Goal: Information Seeking & Learning: Learn about a topic

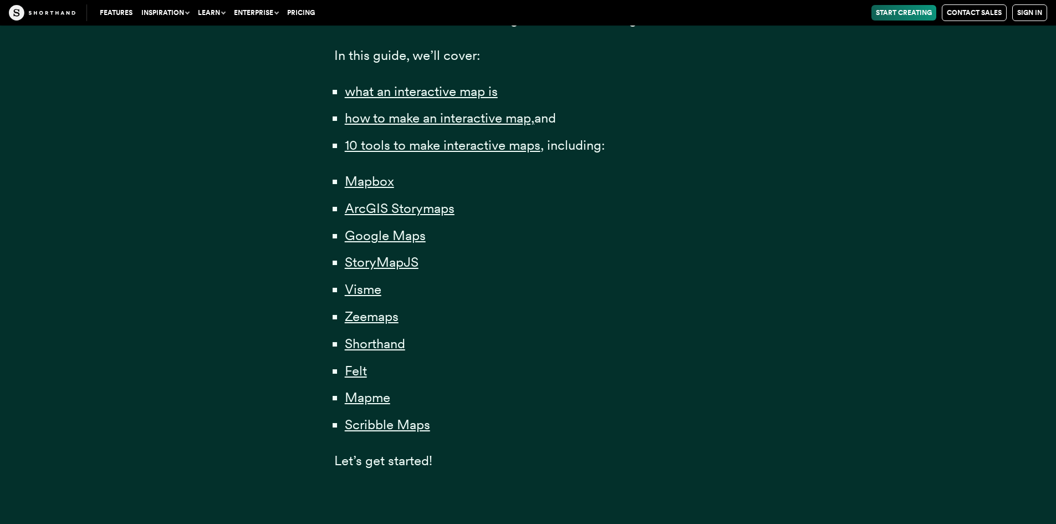
scroll to position [776, 0]
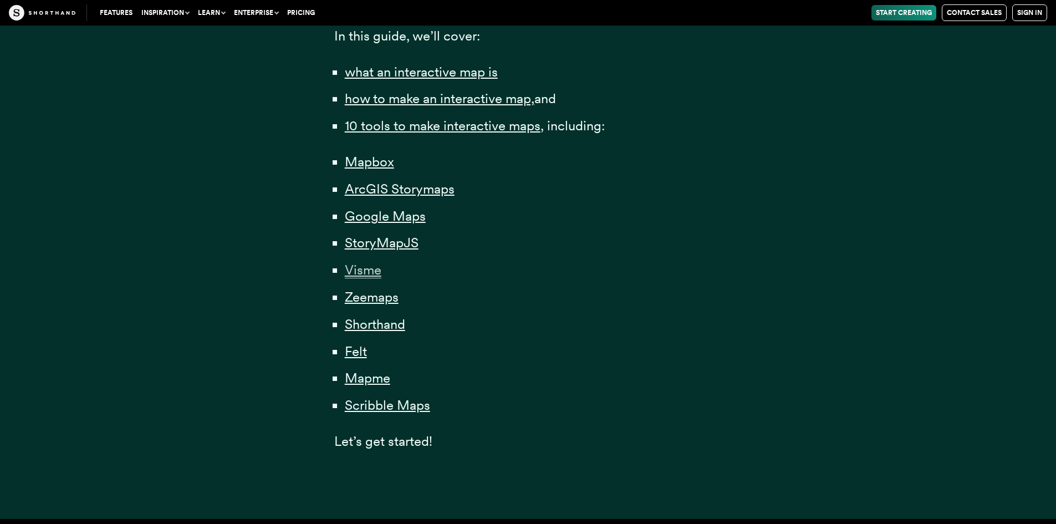
click at [365, 271] on span "Visme" at bounding box center [363, 270] width 37 height 17
click at [371, 298] on span "Zeemaps" at bounding box center [372, 297] width 54 height 17
click at [355, 349] on span "Felt" at bounding box center [356, 351] width 22 height 17
click at [359, 375] on span "Mapme" at bounding box center [367, 378] width 45 height 17
click at [365, 163] on span "Mapbox" at bounding box center [369, 162] width 49 height 17
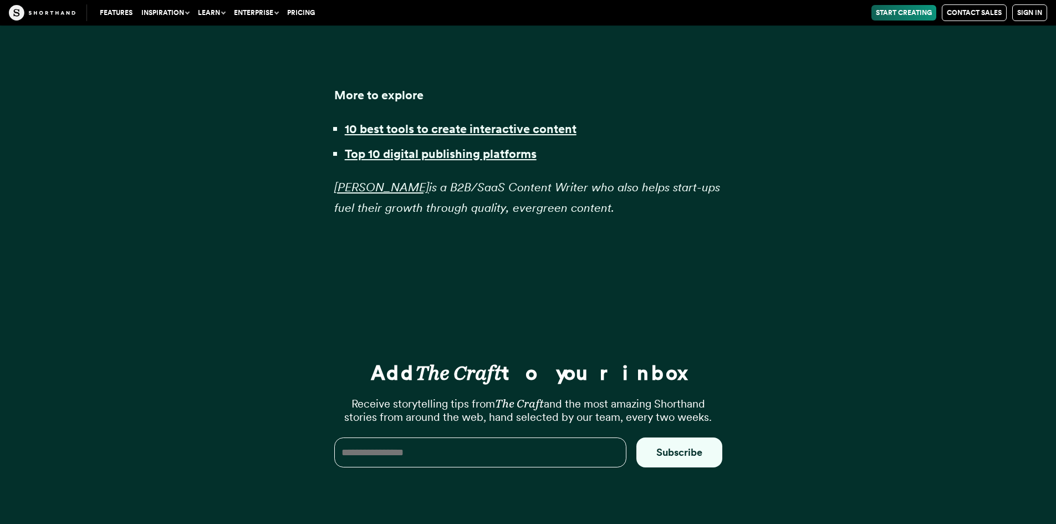
scroll to position [30136, 0]
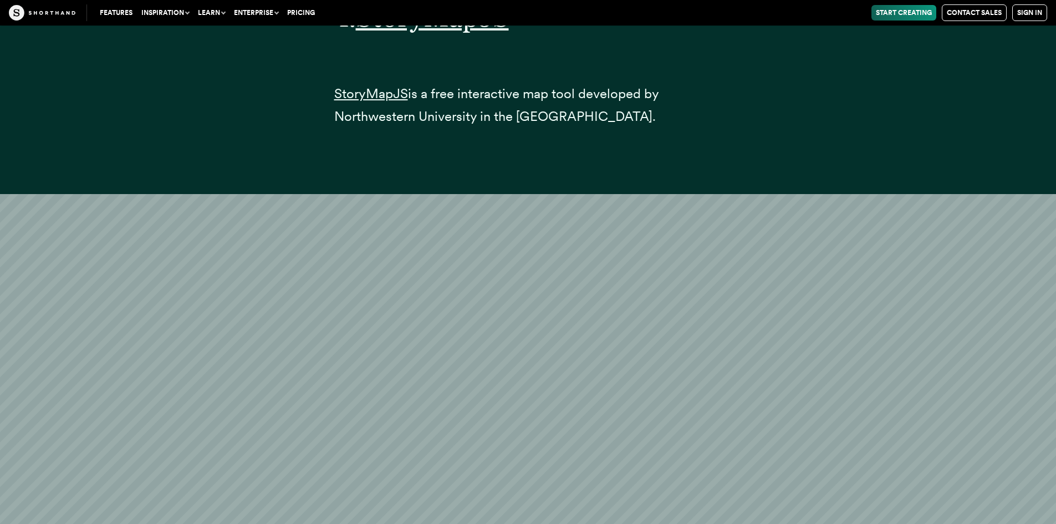
scroll to position [12771, 0]
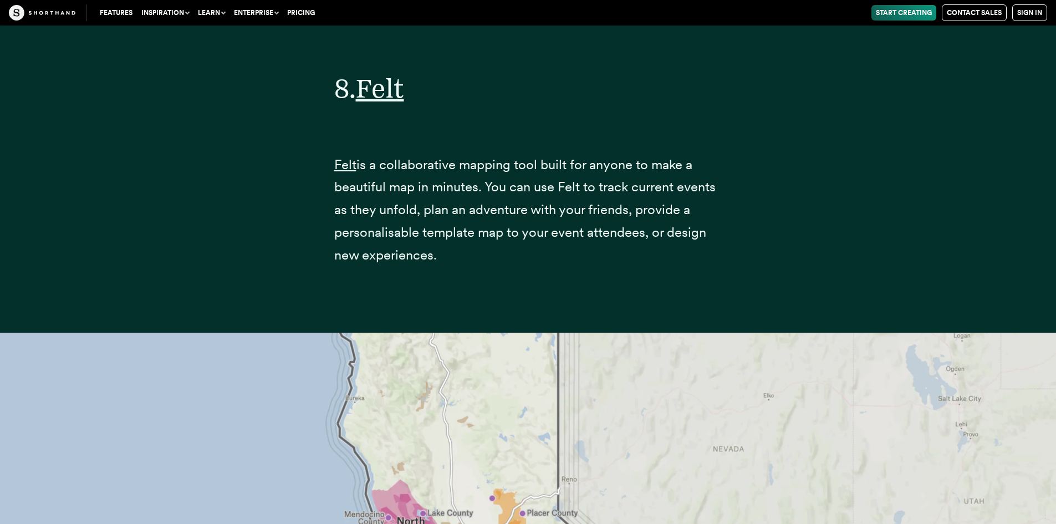
scroll to position [22550, 0]
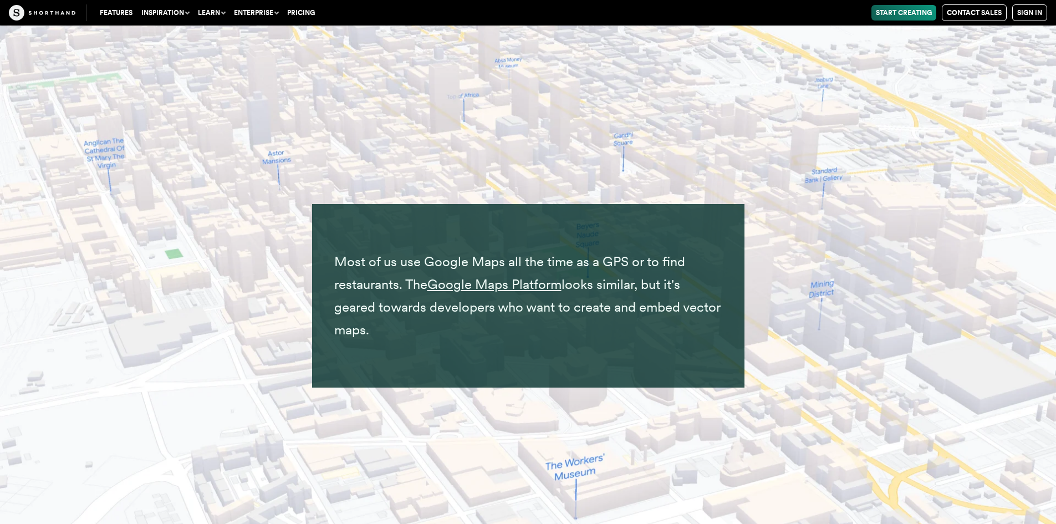
scroll to position [9391, 0]
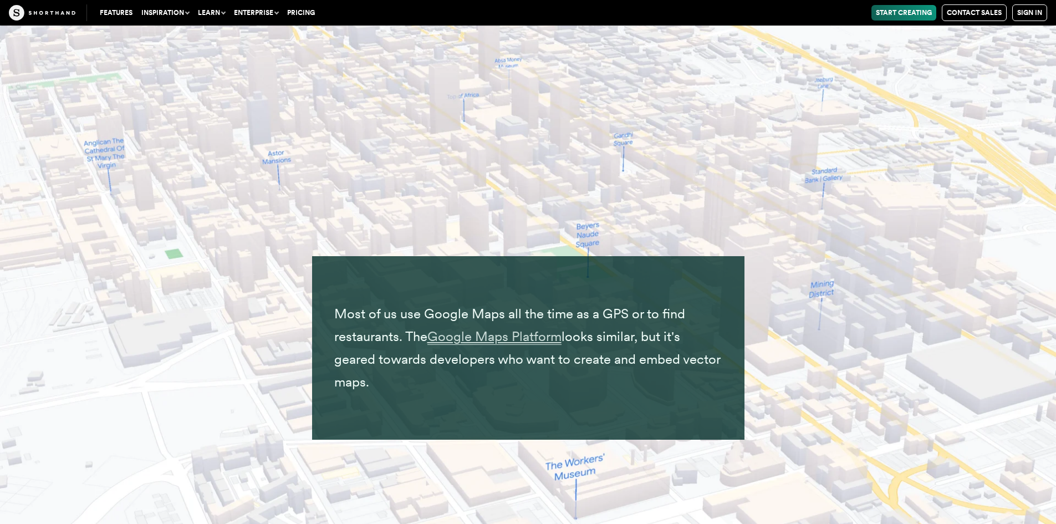
click at [483, 336] on span "Google Maps Platform" at bounding box center [495, 336] width 134 height 17
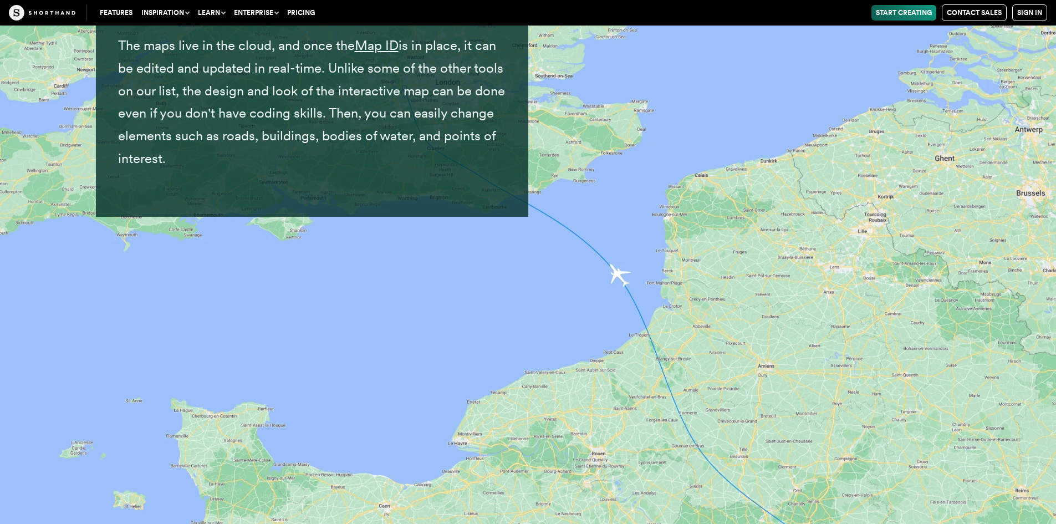
scroll to position [10722, 0]
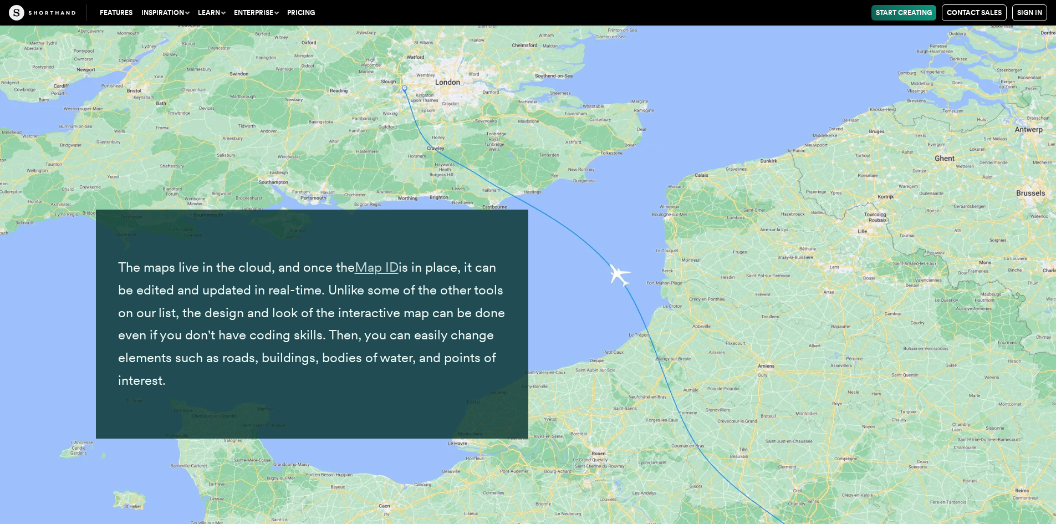
click at [377, 267] on link "Map ID" at bounding box center [377, 267] width 44 height 16
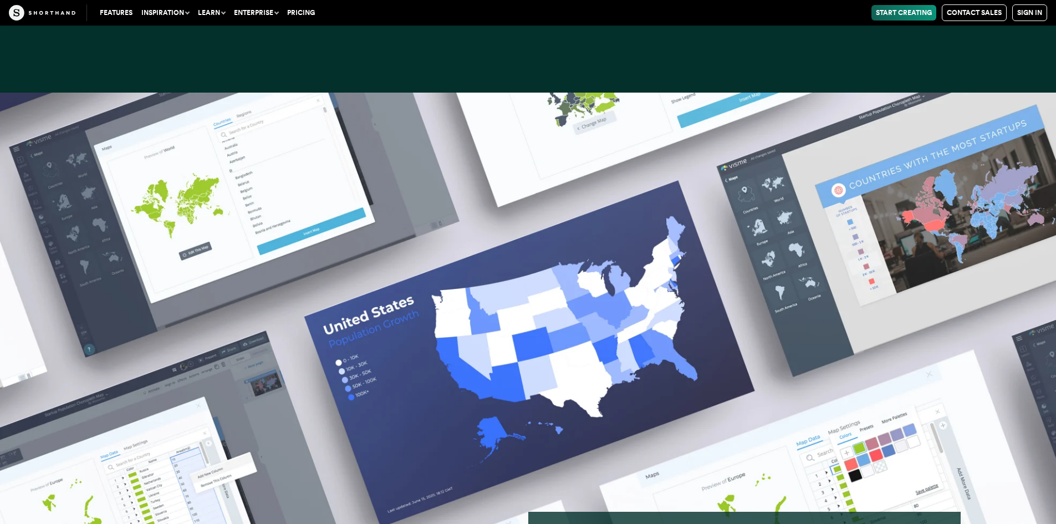
scroll to position [15990, 0]
